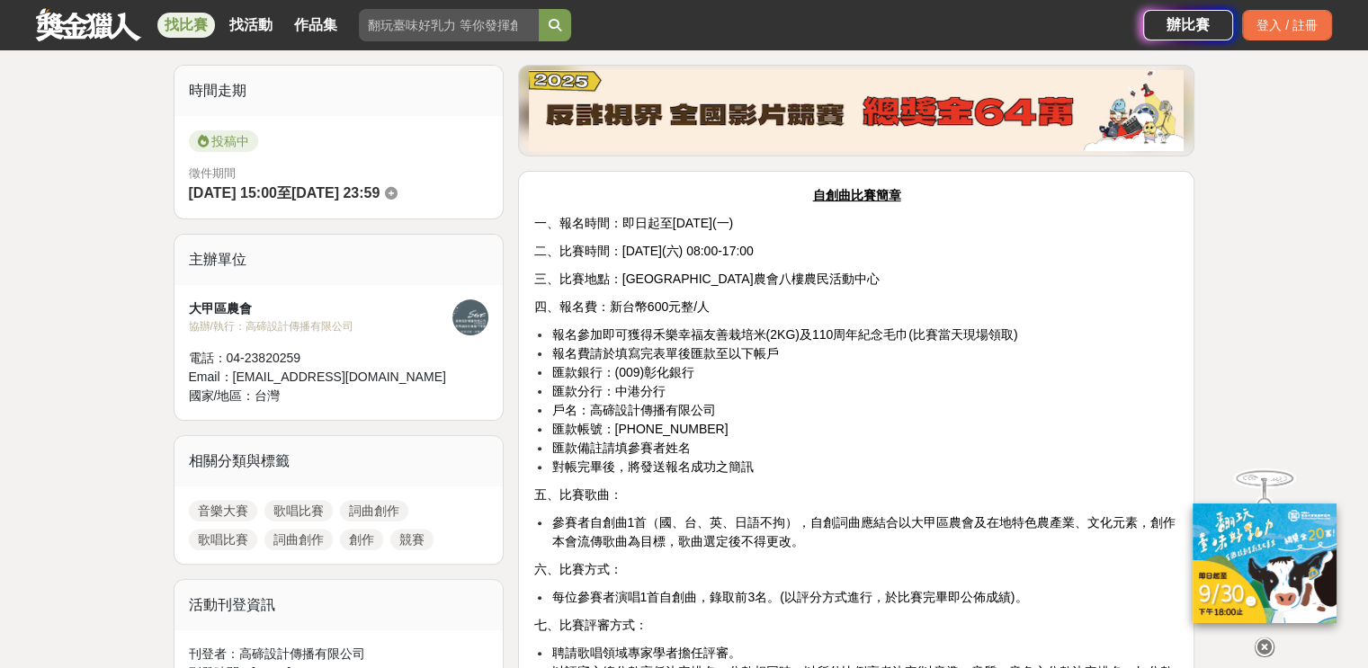
scroll to position [450, 0]
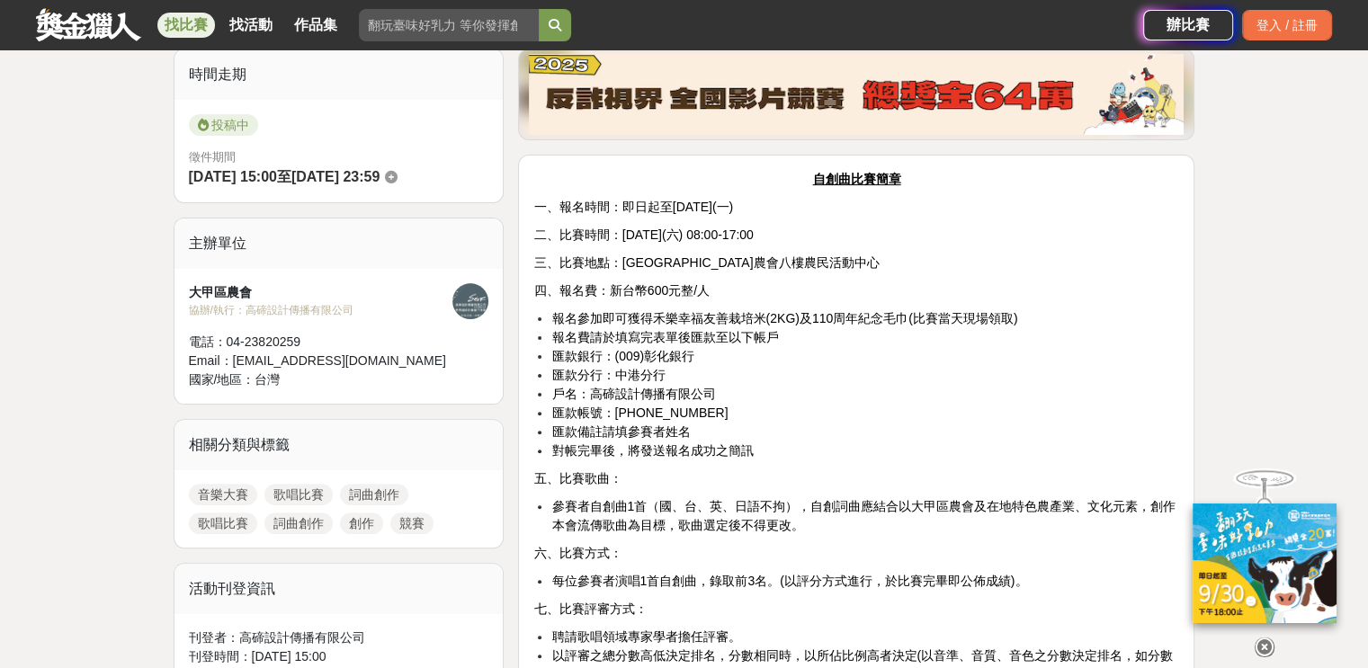
drag, startPoint x: 1263, startPoint y: 636, endPoint x: 1251, endPoint y: 595, distance: 43.0
click at [1263, 638] on icon at bounding box center [1265, 648] width 20 height 20
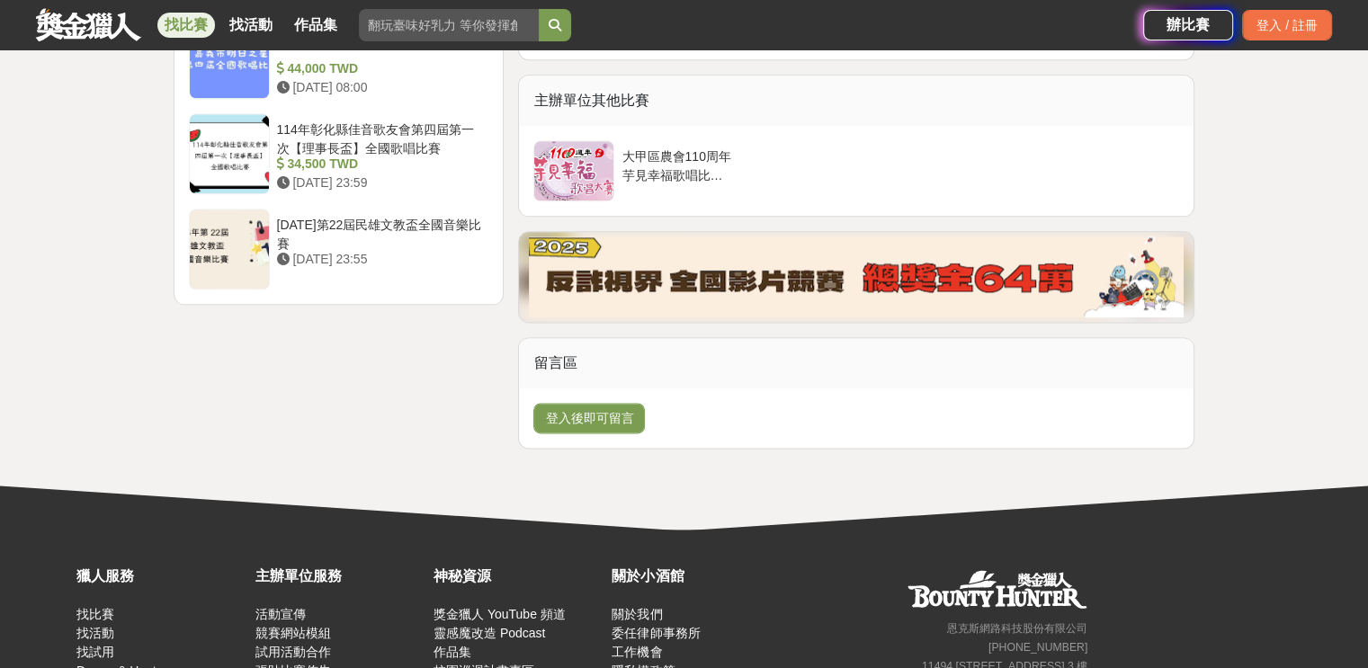
scroll to position [1979, 0]
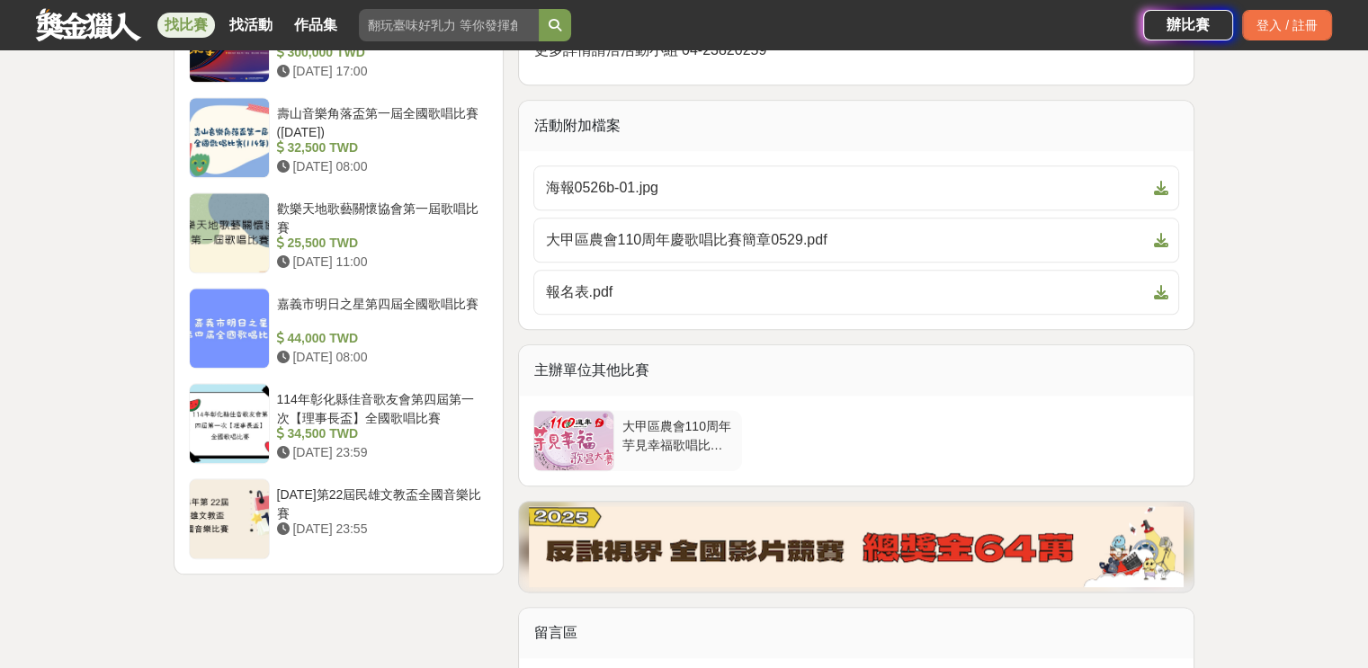
click at [693, 418] on div "大甲區農會110周年芋見幸福歌唱比賽 自創曲報名表" at bounding box center [678, 434] width 112 height 34
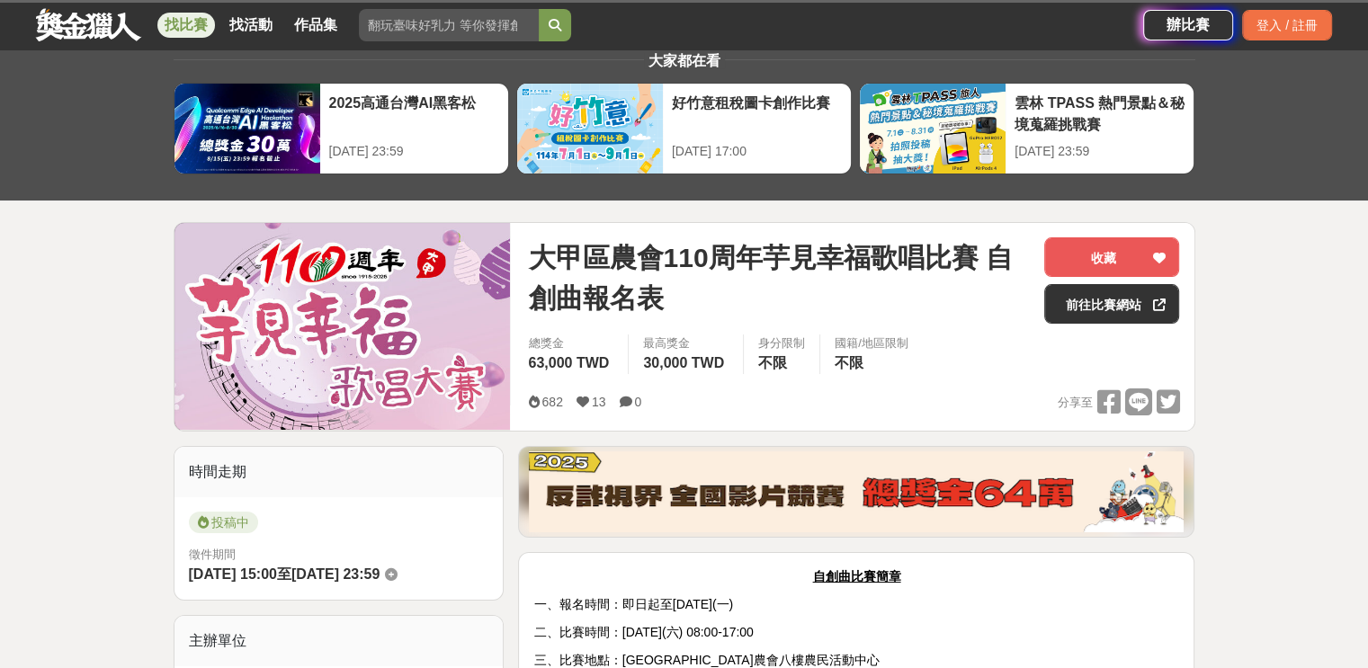
scroll to position [183, 0]
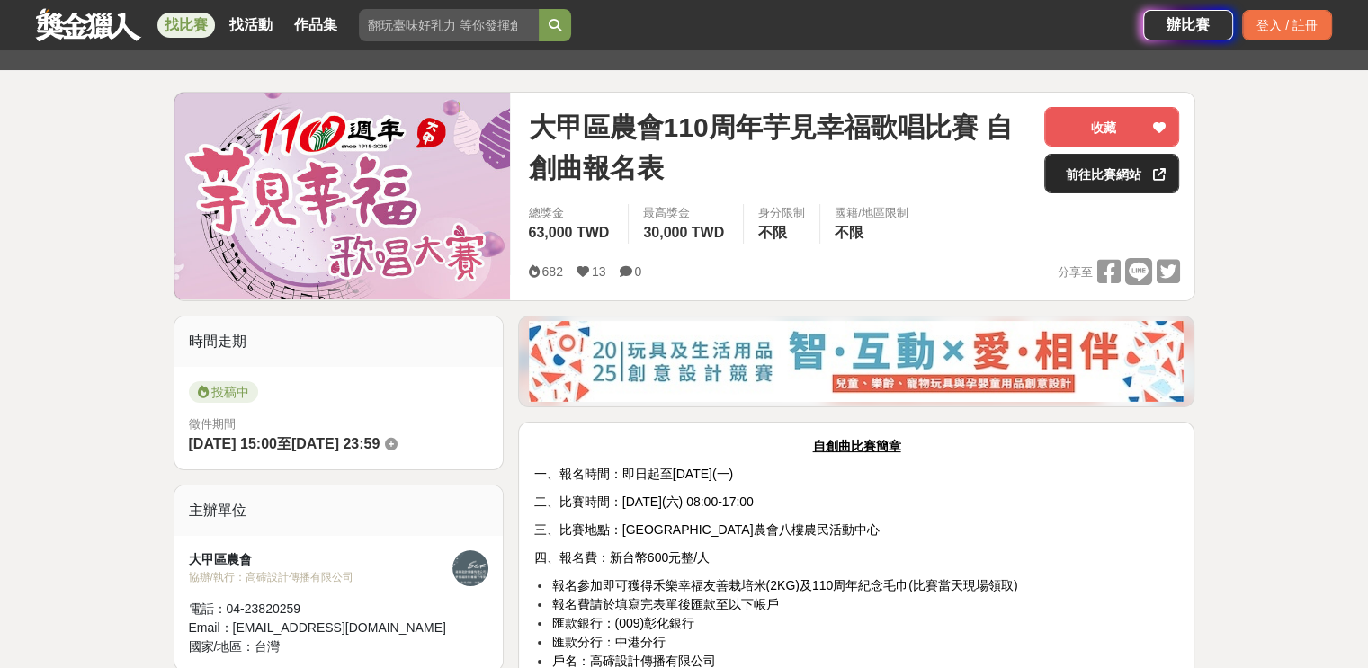
click at [1109, 173] on link "前往比賽網站" at bounding box center [1111, 174] width 135 height 40
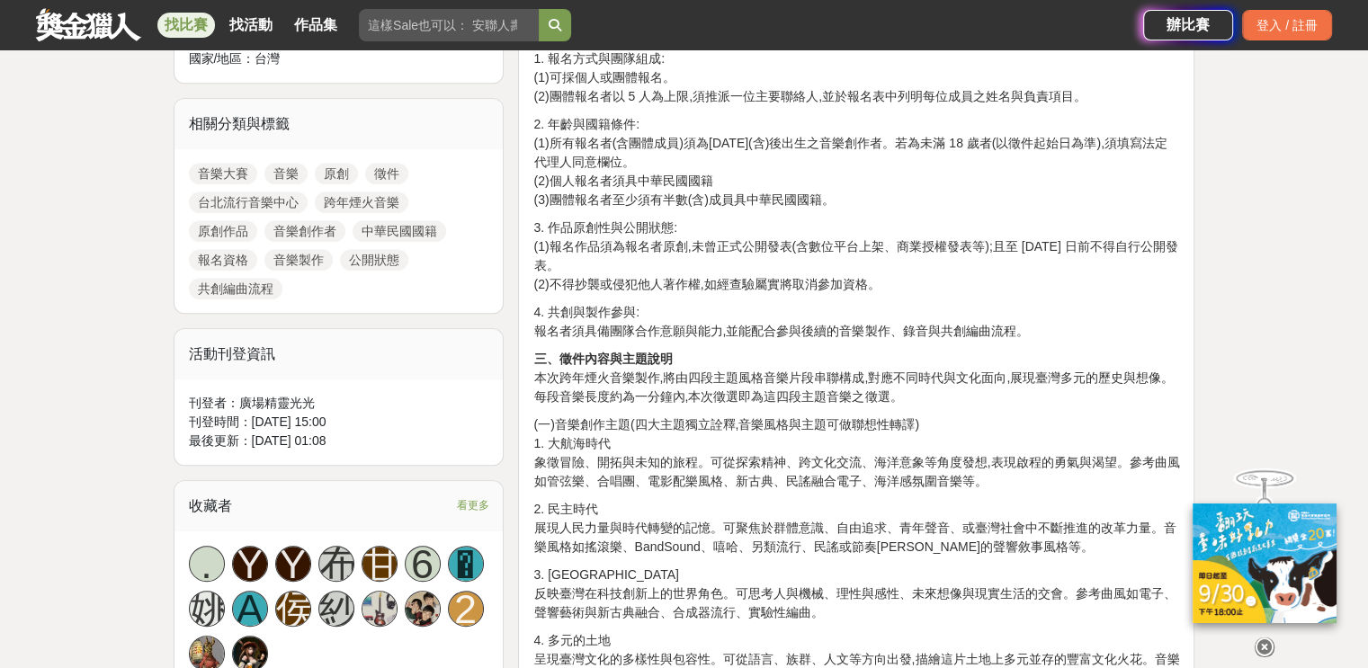
scroll to position [810, 0]
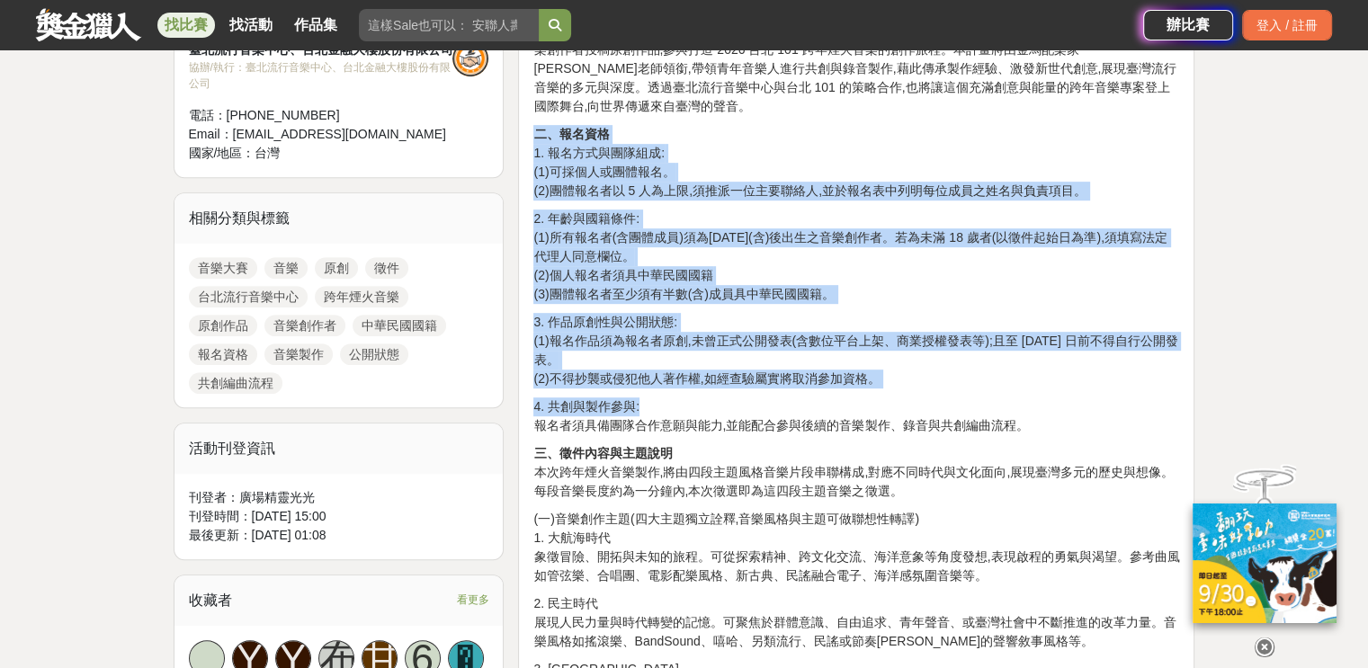
drag, startPoint x: 535, startPoint y: 130, endPoint x: 1076, endPoint y: 403, distance: 605.4
click at [1093, 402] on p "4. 共創與製作參與: 報名者須具備團隊合作意願與能力,並能配合參與後續的音樂製作、錄音與共創編曲流程。" at bounding box center [856, 417] width 646 height 38
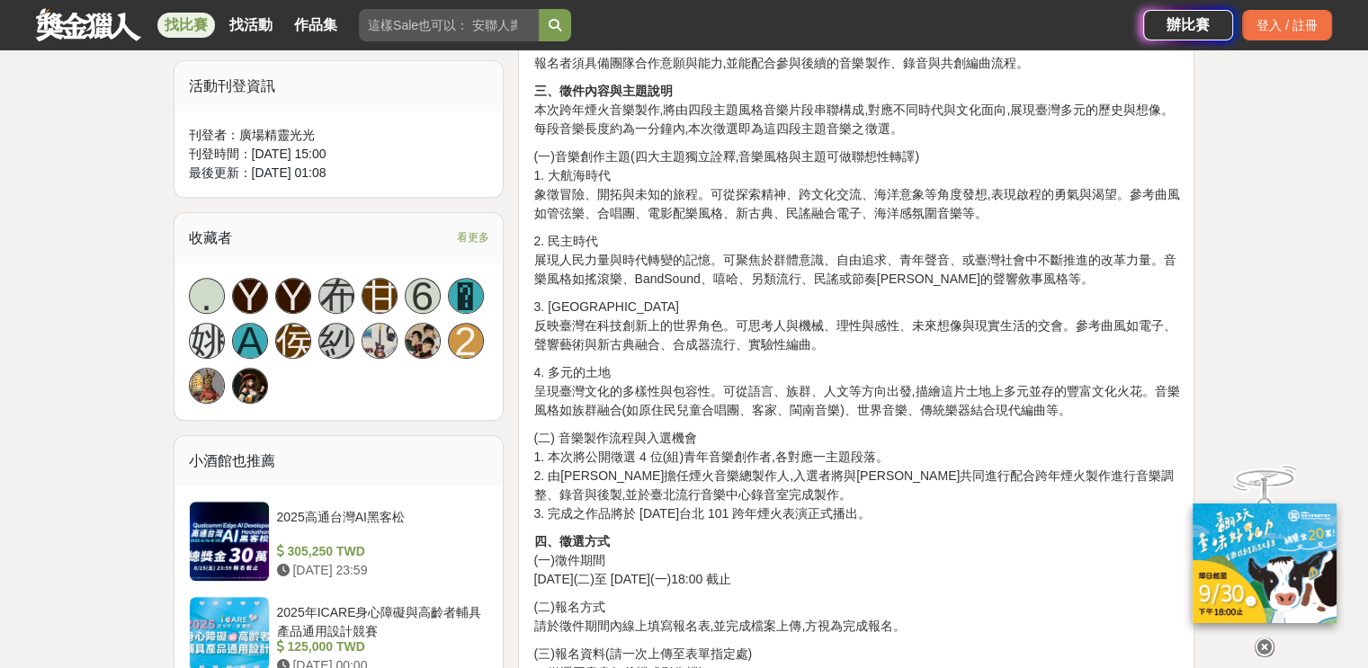
scroll to position [1169, 0]
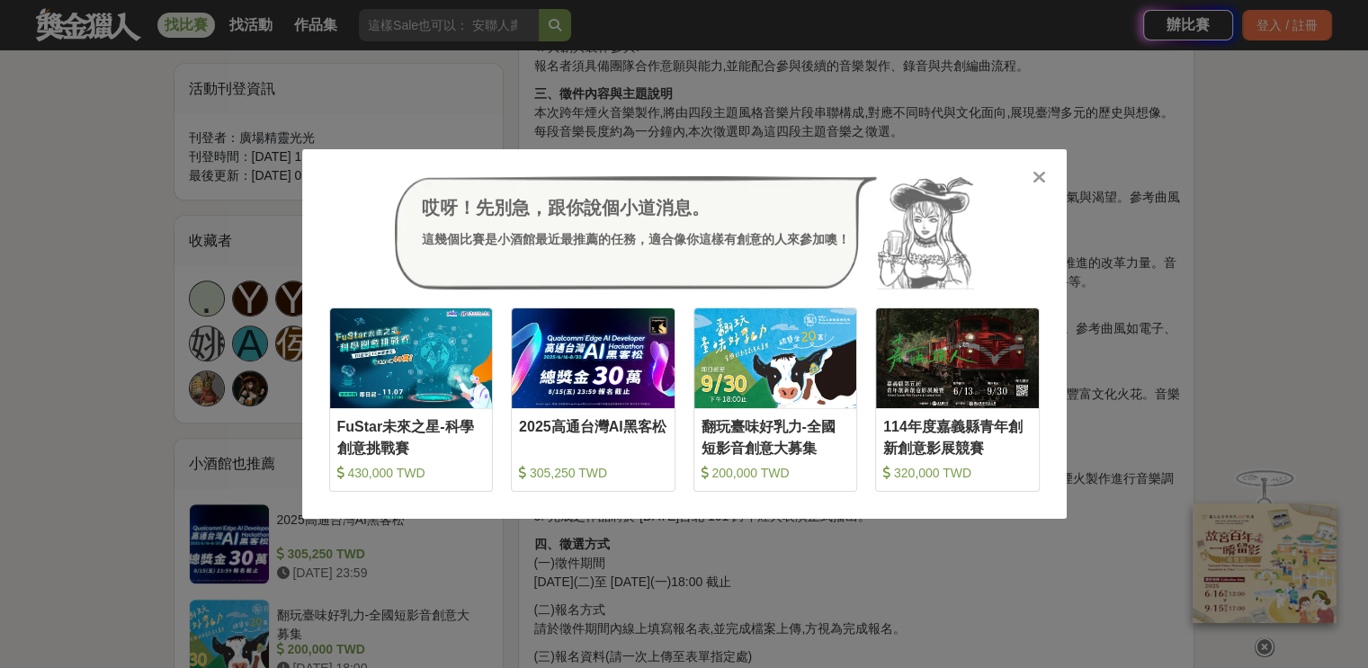
click at [1044, 173] on icon at bounding box center [1039, 177] width 13 height 18
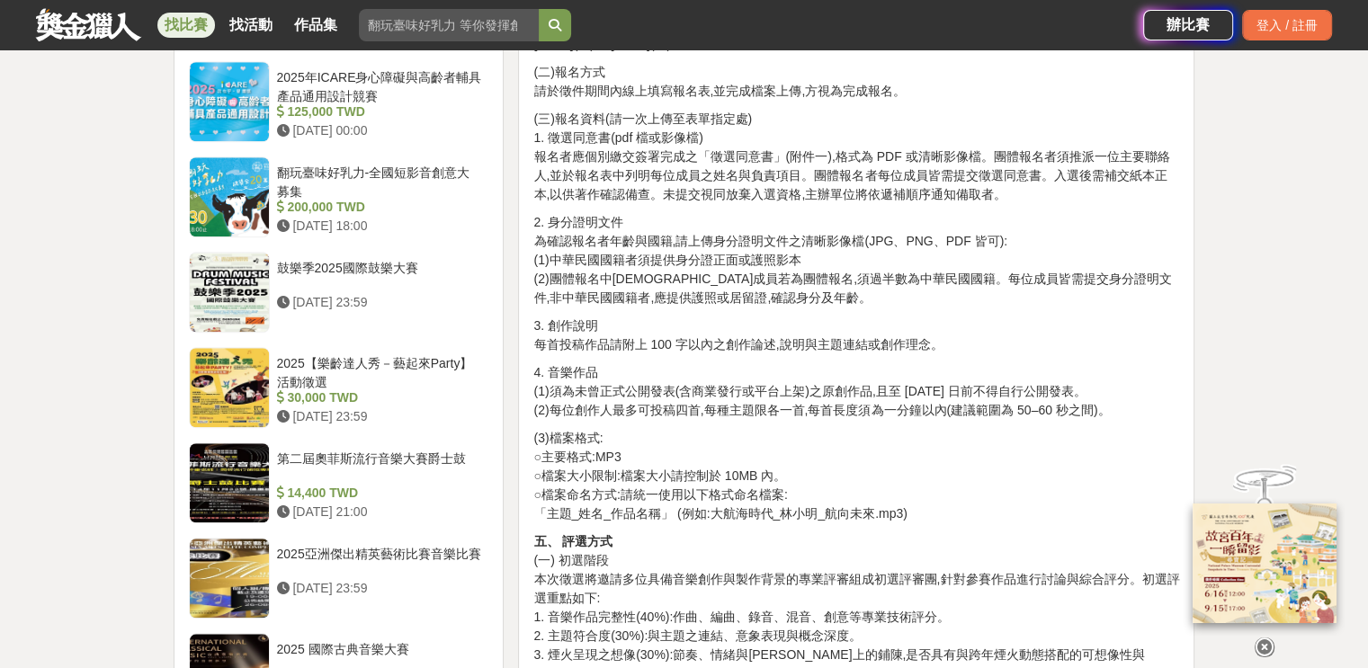
scroll to position [1709, 0]
